Goal: Check status: Check status

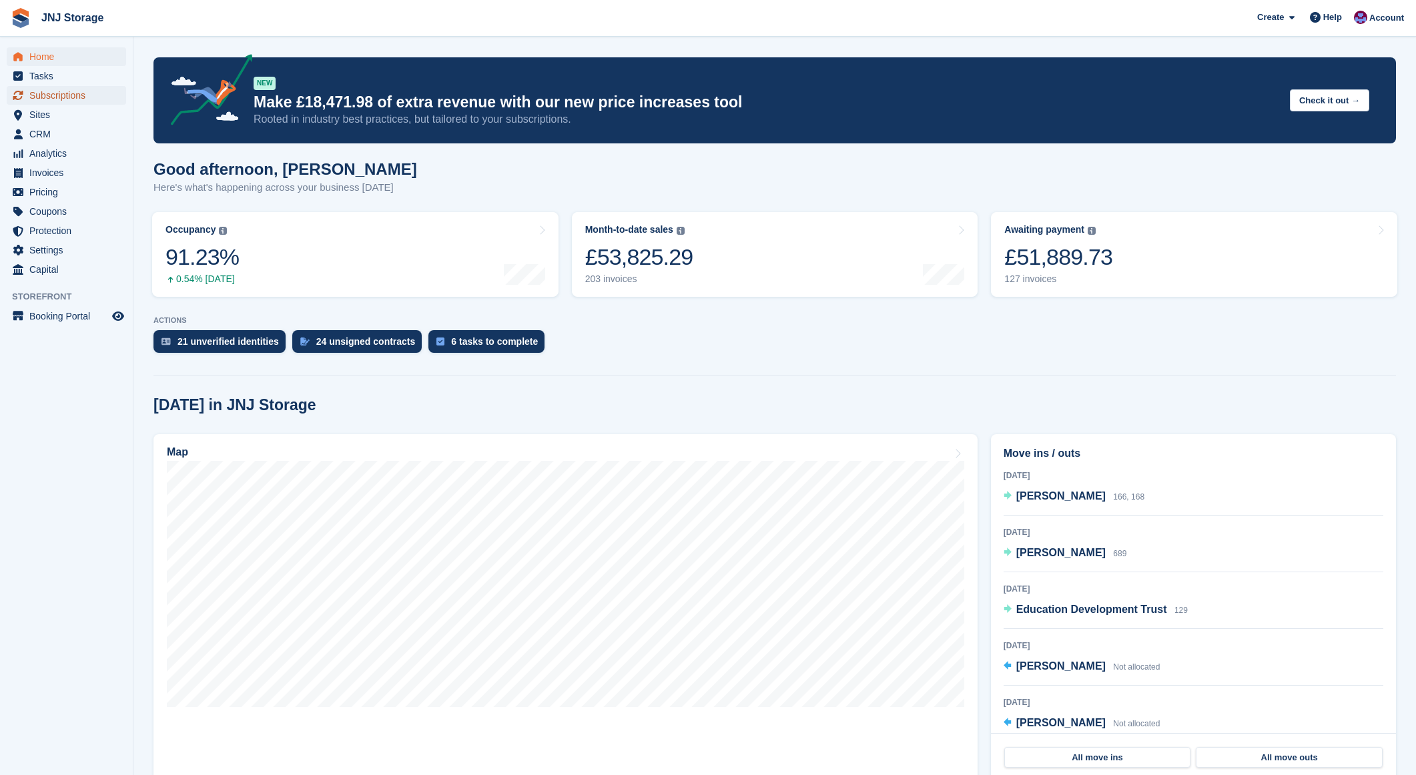
click at [73, 93] on span "Subscriptions" at bounding box center [69, 95] width 80 height 19
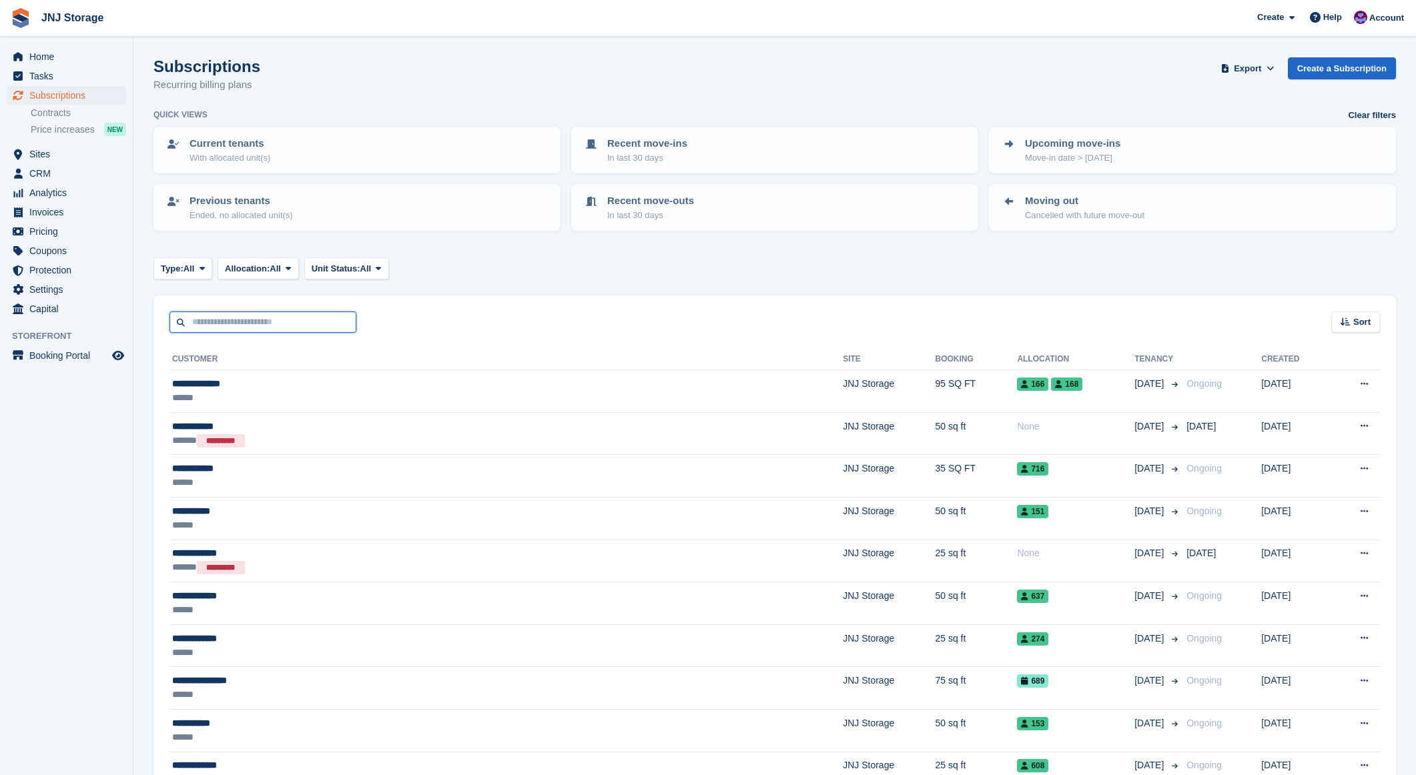
click at [249, 324] on input "text" at bounding box center [262, 323] width 187 height 22
type input "****"
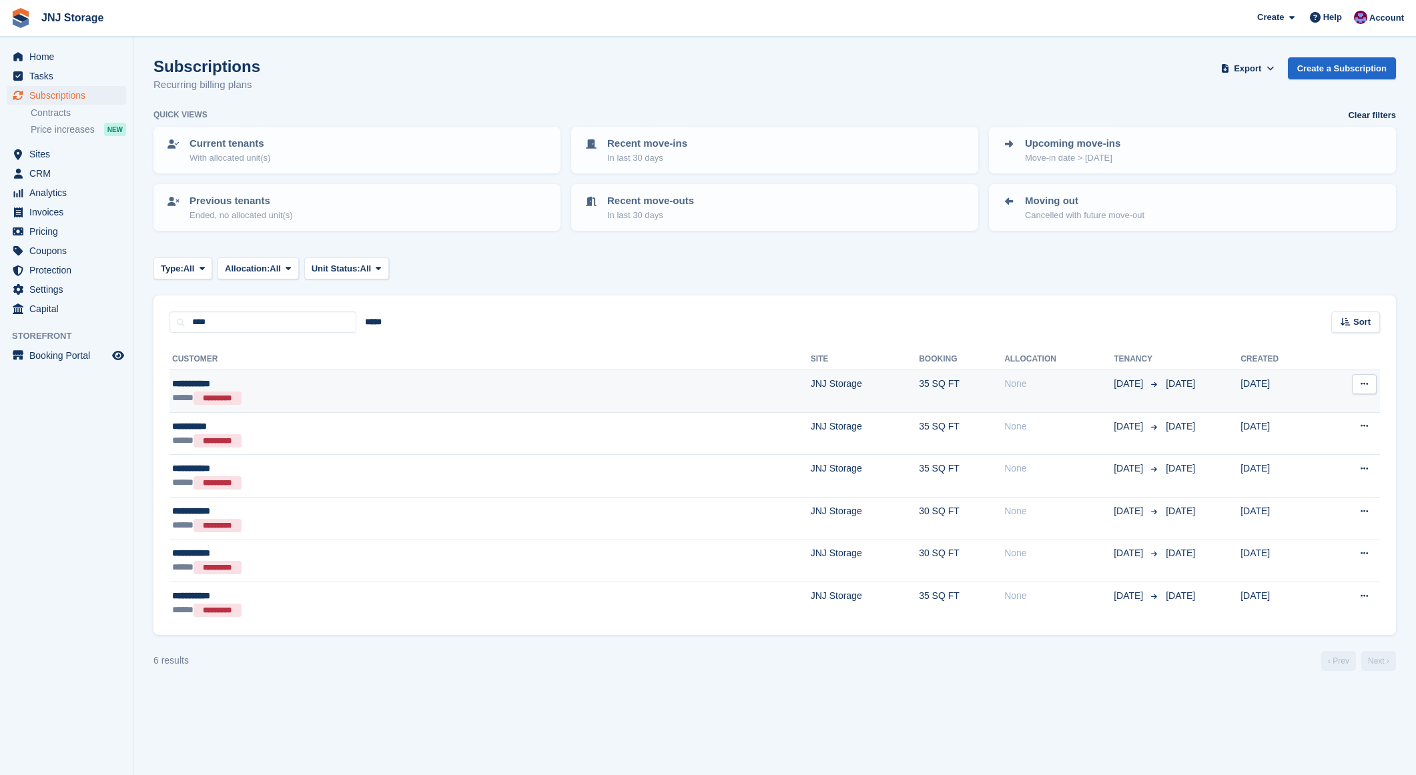
click at [347, 396] on div "***** *********" at bounding box center [323, 398] width 302 height 14
